Goal: Task Accomplishment & Management: Use online tool/utility

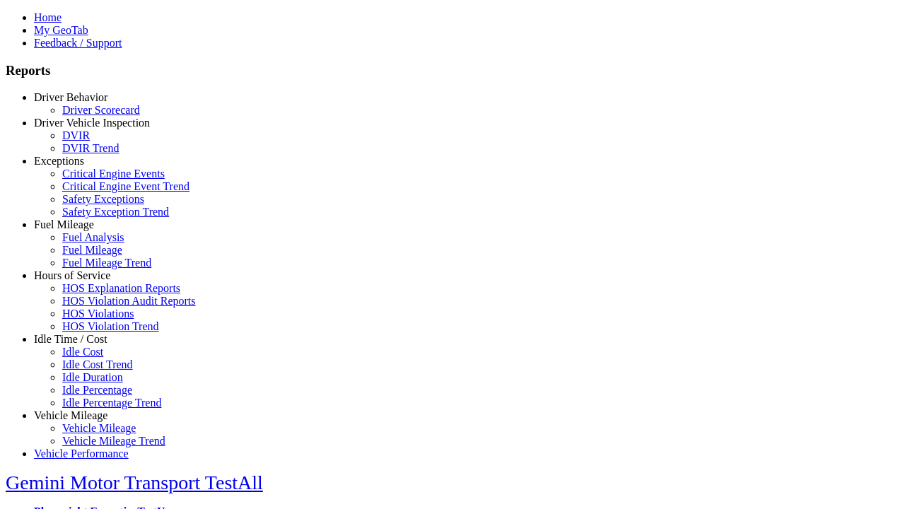
click at [81, 345] on link "Idle Time / Cost" at bounding box center [71, 339] width 74 height 12
click at [92, 370] on link "Idle Cost Trend" at bounding box center [97, 364] width 71 height 12
type input "*********"
